Goal: Check status: Check status

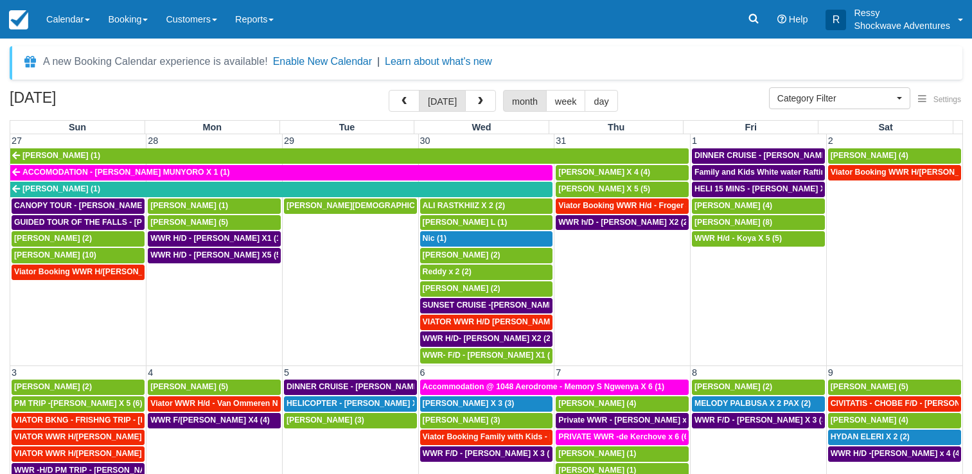
select select
click at [481, 100] on span "button" at bounding box center [480, 101] width 9 height 9
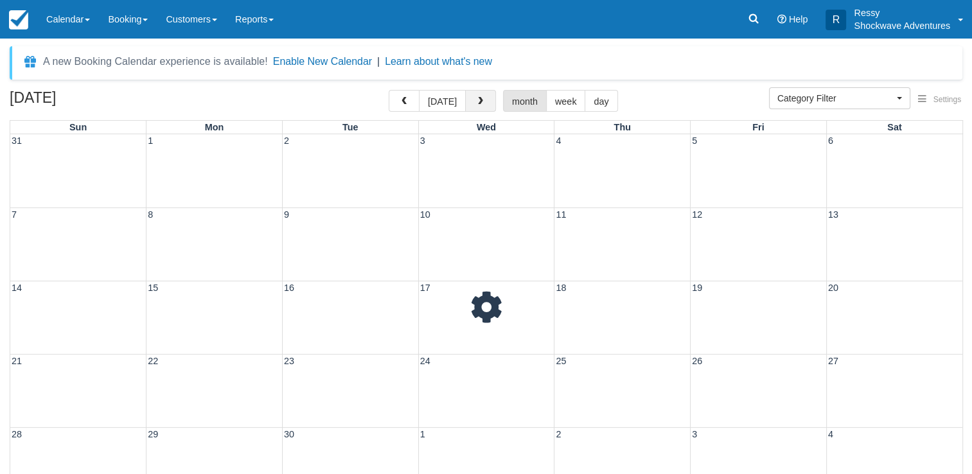
click at [476, 103] on span "button" at bounding box center [480, 101] width 9 height 9
click at [476, 104] on span "button" at bounding box center [480, 101] width 9 height 9
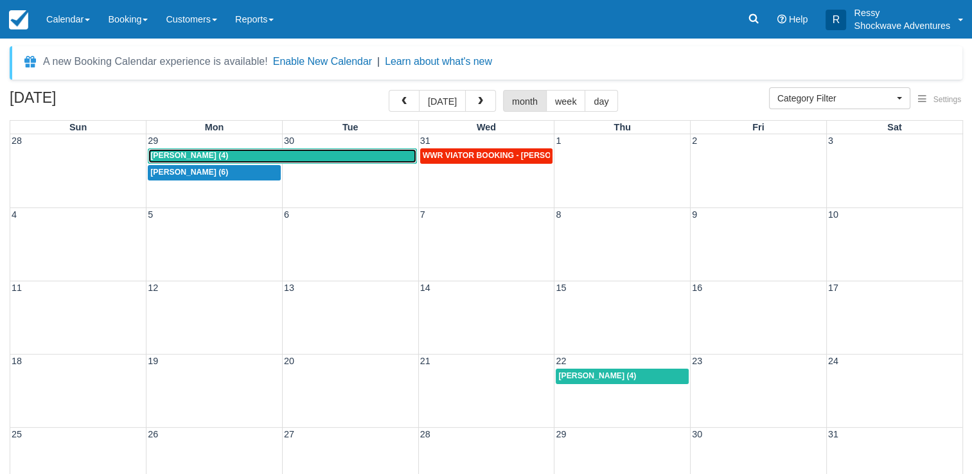
click at [258, 155] on div "Daniel Bishop (4)" at bounding box center [281, 156] width 263 height 10
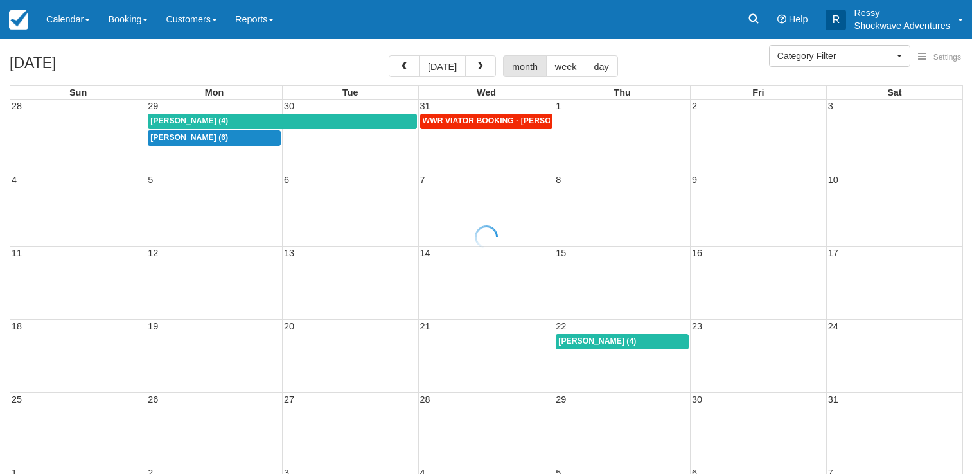
select select
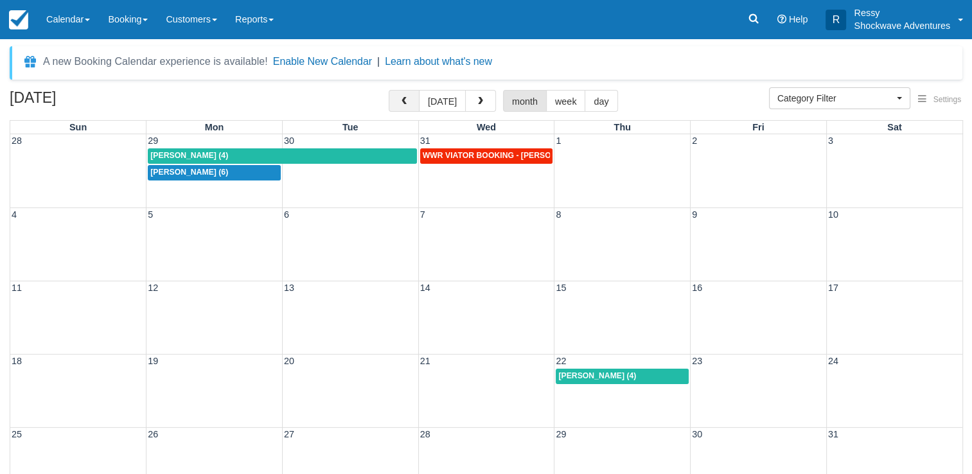
click at [407, 100] on span "button" at bounding box center [404, 101] width 9 height 9
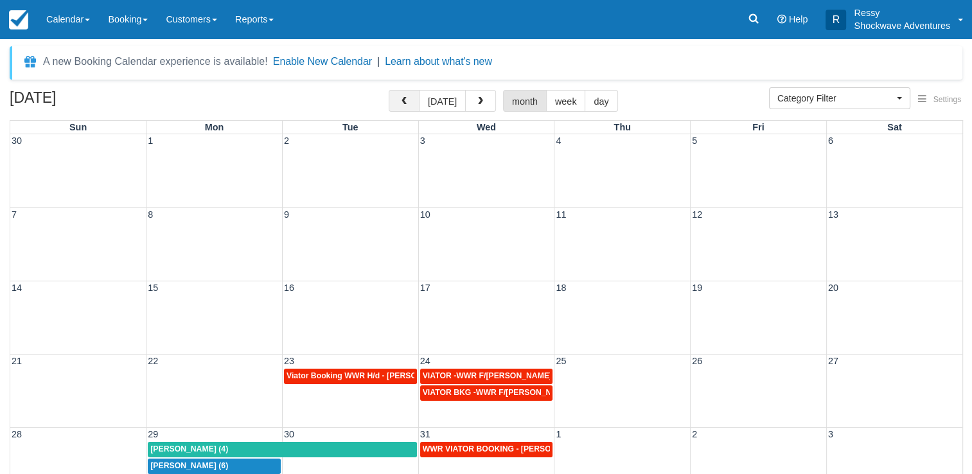
click at [407, 100] on span "button" at bounding box center [404, 101] width 9 height 9
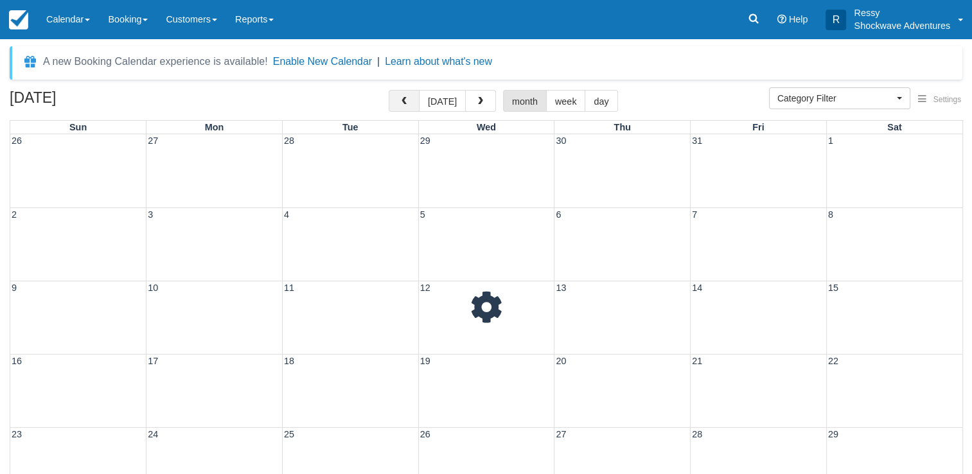
click at [407, 100] on span "button" at bounding box center [404, 101] width 9 height 9
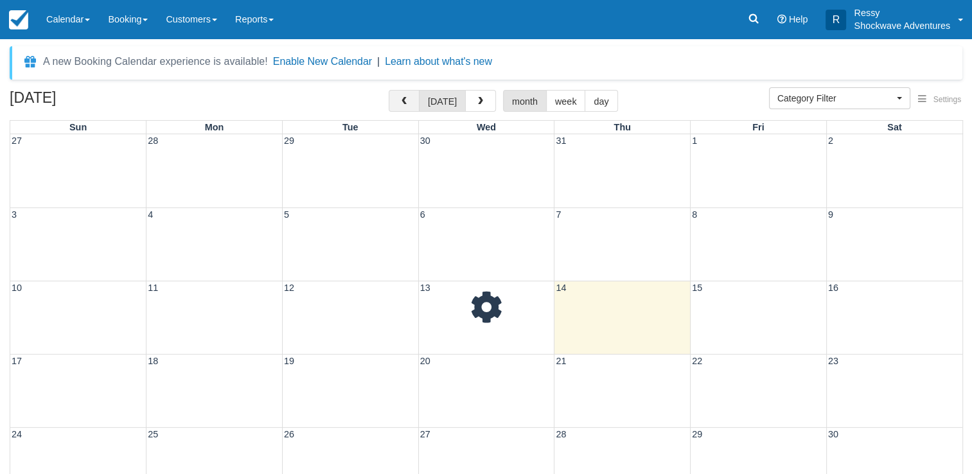
click at [407, 100] on span "button" at bounding box center [404, 101] width 9 height 9
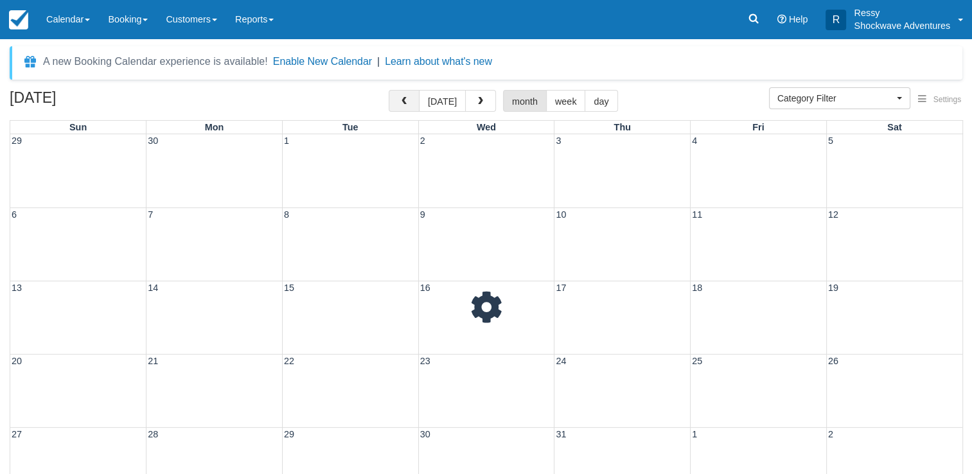
click at [407, 100] on span "button" at bounding box center [404, 101] width 9 height 9
click at [406, 101] on span "button" at bounding box center [404, 101] width 9 height 9
click at [405, 102] on span "button" at bounding box center [404, 101] width 9 height 9
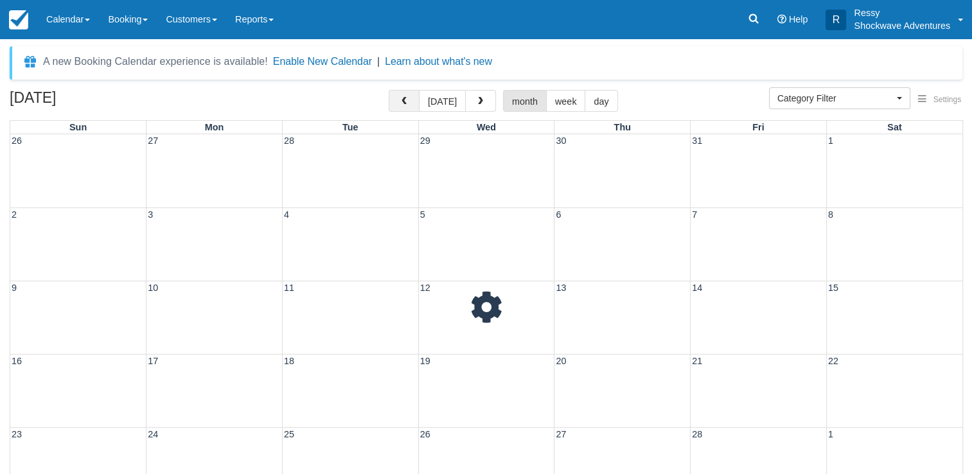
click at [403, 102] on span "button" at bounding box center [404, 101] width 9 height 9
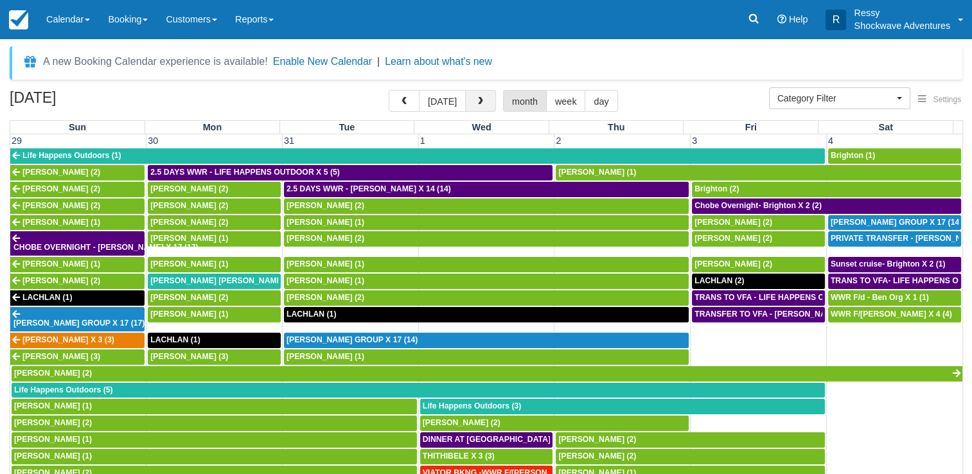
click at [465, 111] on button "button" at bounding box center [480, 101] width 31 height 22
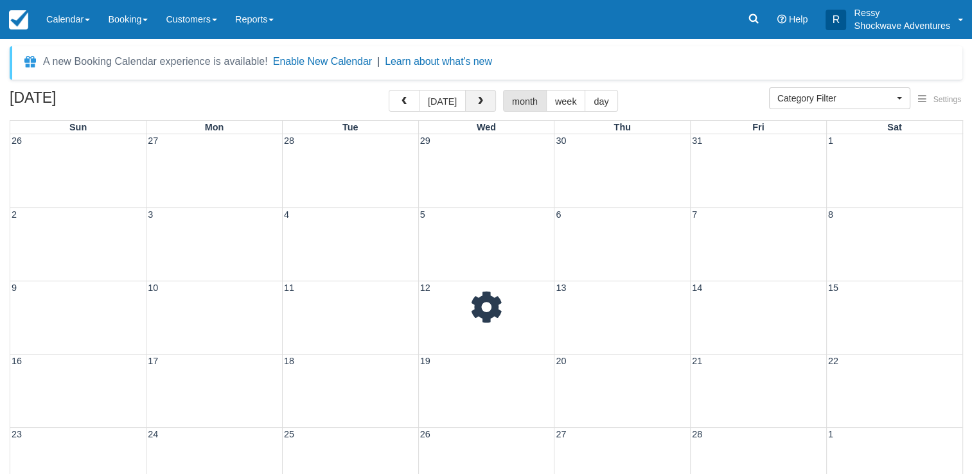
click at [465, 111] on button "button" at bounding box center [480, 101] width 31 height 22
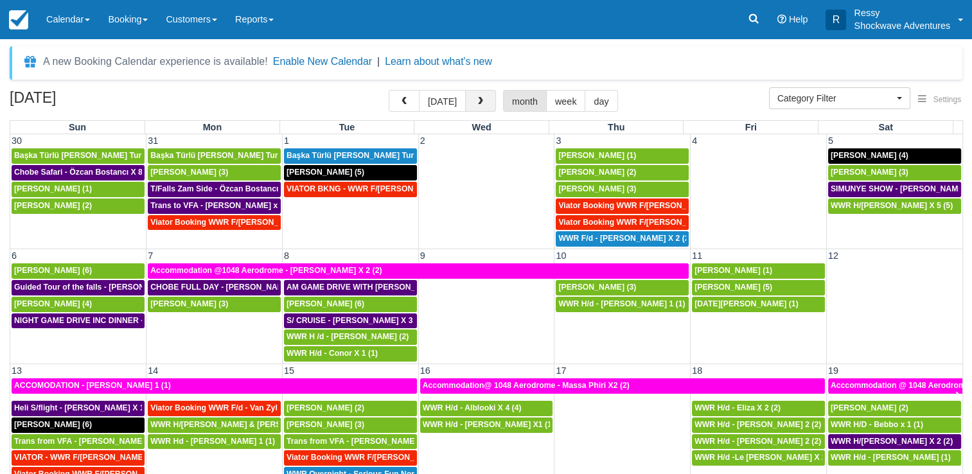
click at [465, 111] on button "button" at bounding box center [480, 101] width 31 height 22
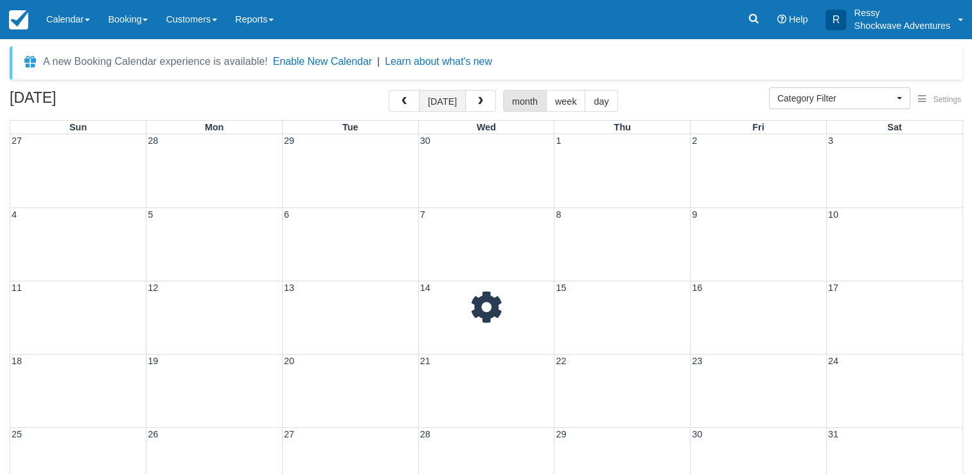
click at [460, 110] on button "today" at bounding box center [442, 101] width 47 height 22
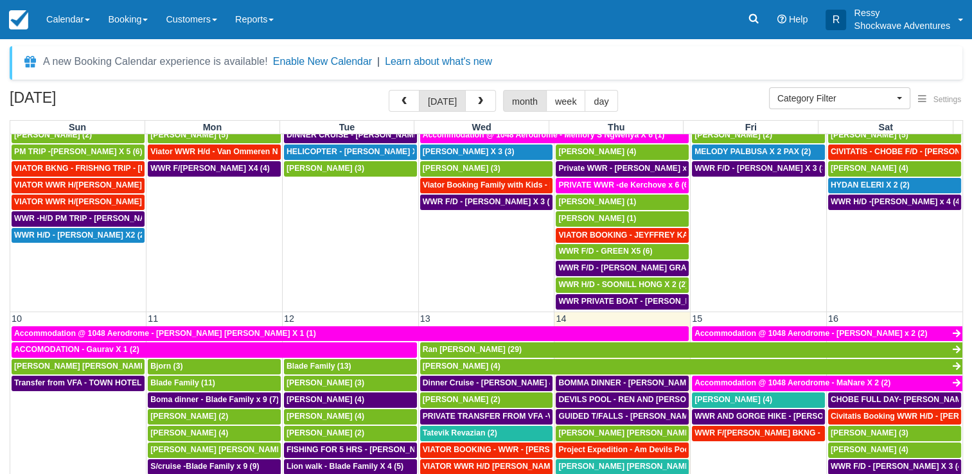
scroll to position [321, 0]
